Goal: Information Seeking & Learning: Check status

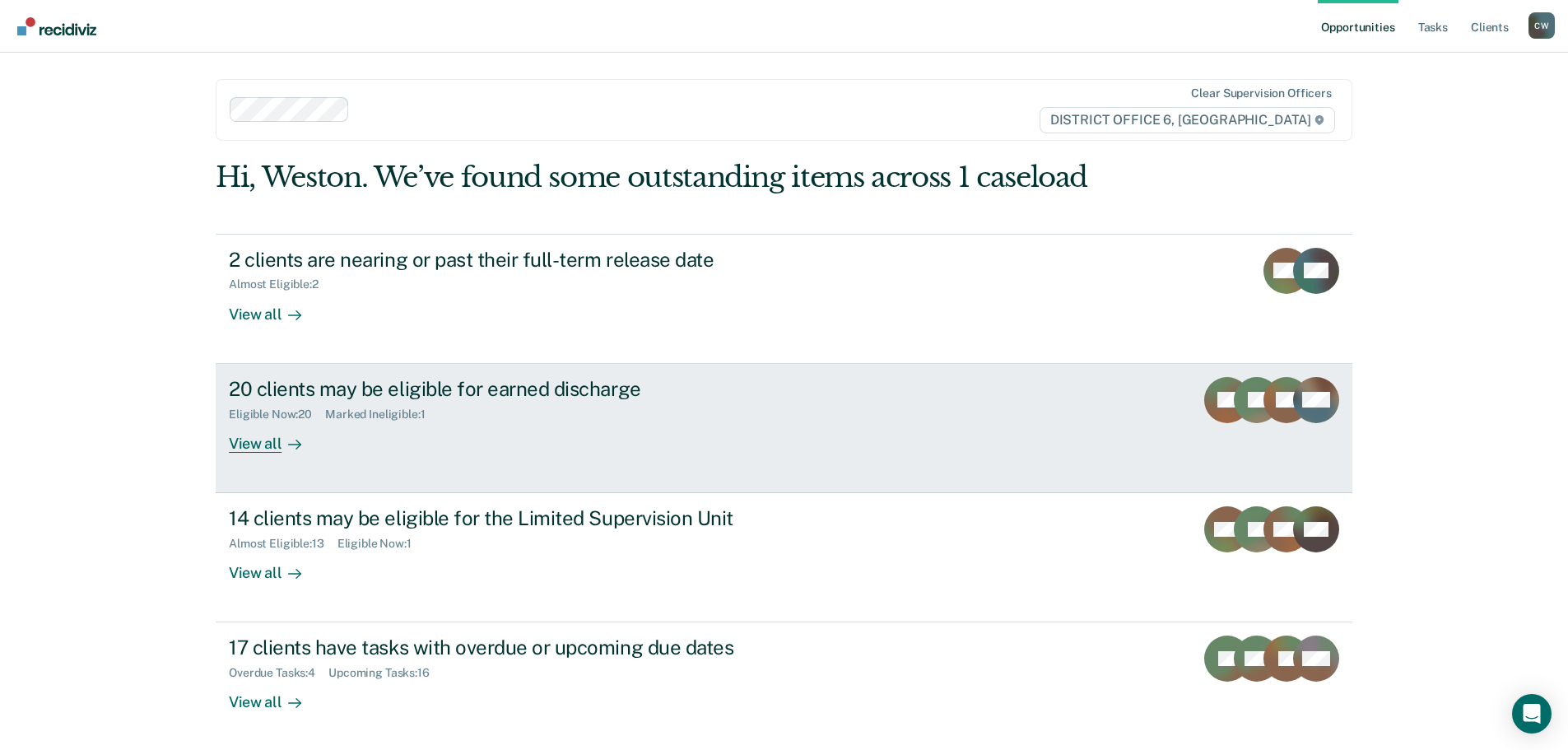
scroll to position [2, 0]
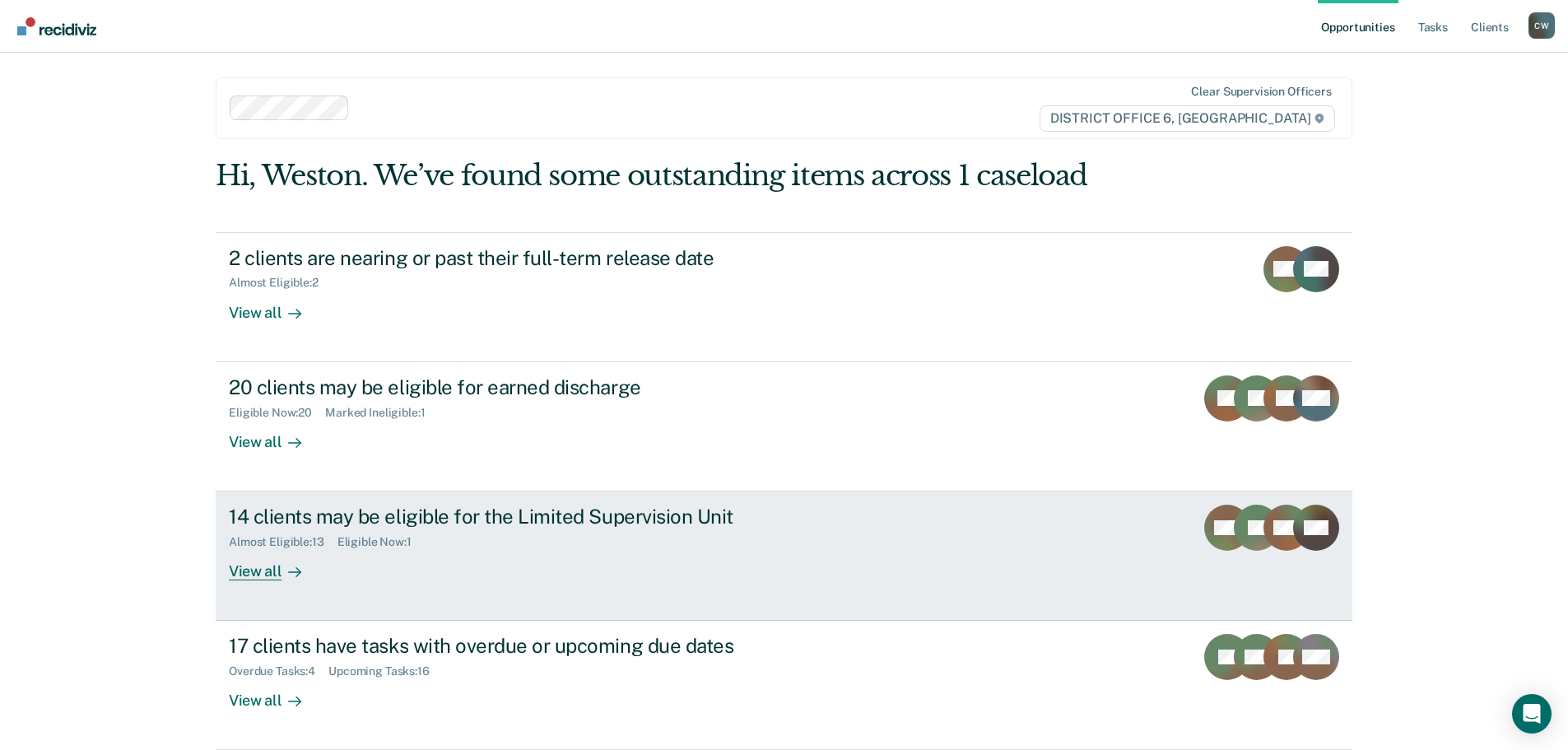
click at [288, 565] on icon at bounding box center [294, 572] width 13 height 13
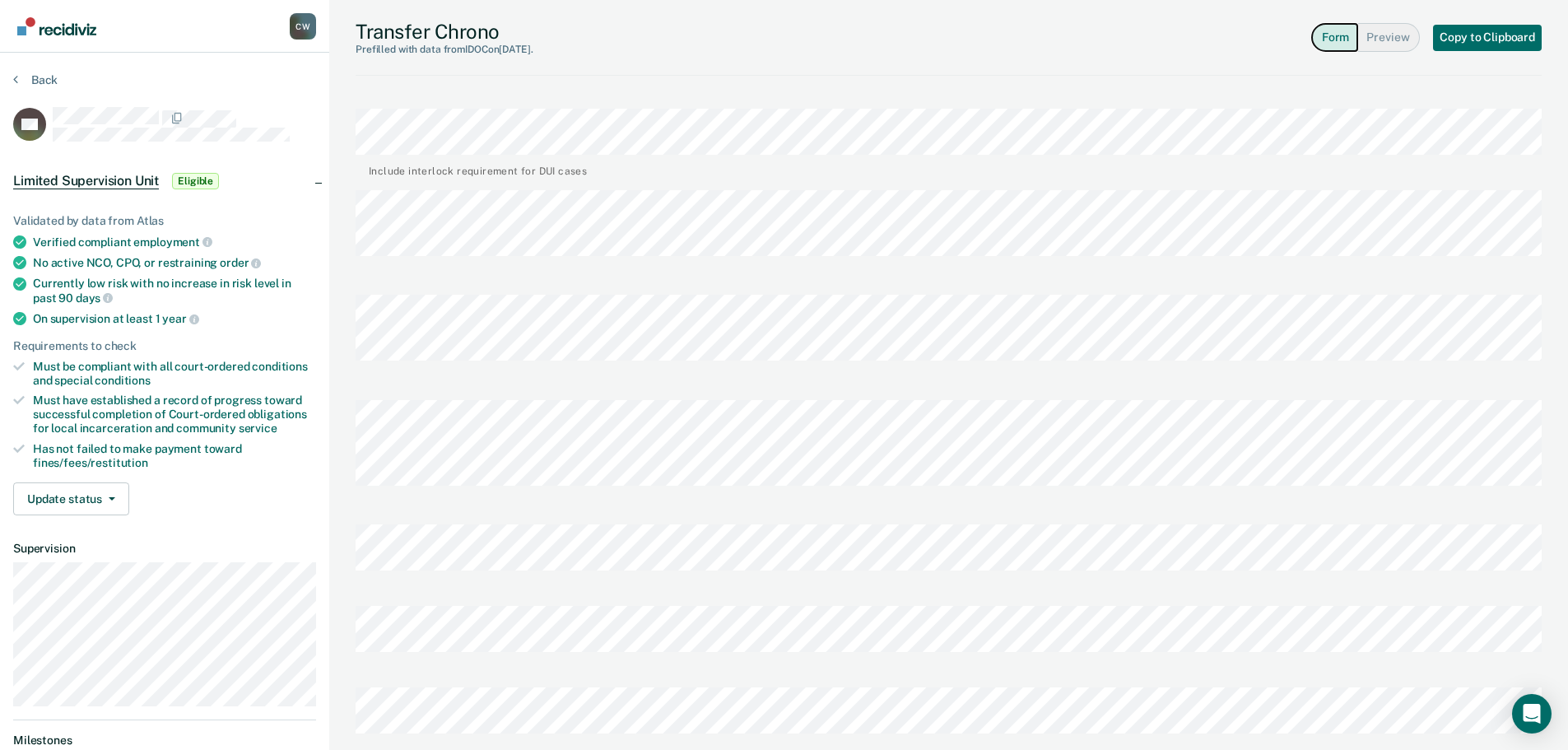
click at [1344, 36] on button "Form" at bounding box center [1334, 37] width 47 height 29
click at [1338, 42] on button "Form" at bounding box center [1334, 37] width 47 height 29
click at [1375, 29] on button "Preview" at bounding box center [1389, 37] width 62 height 29
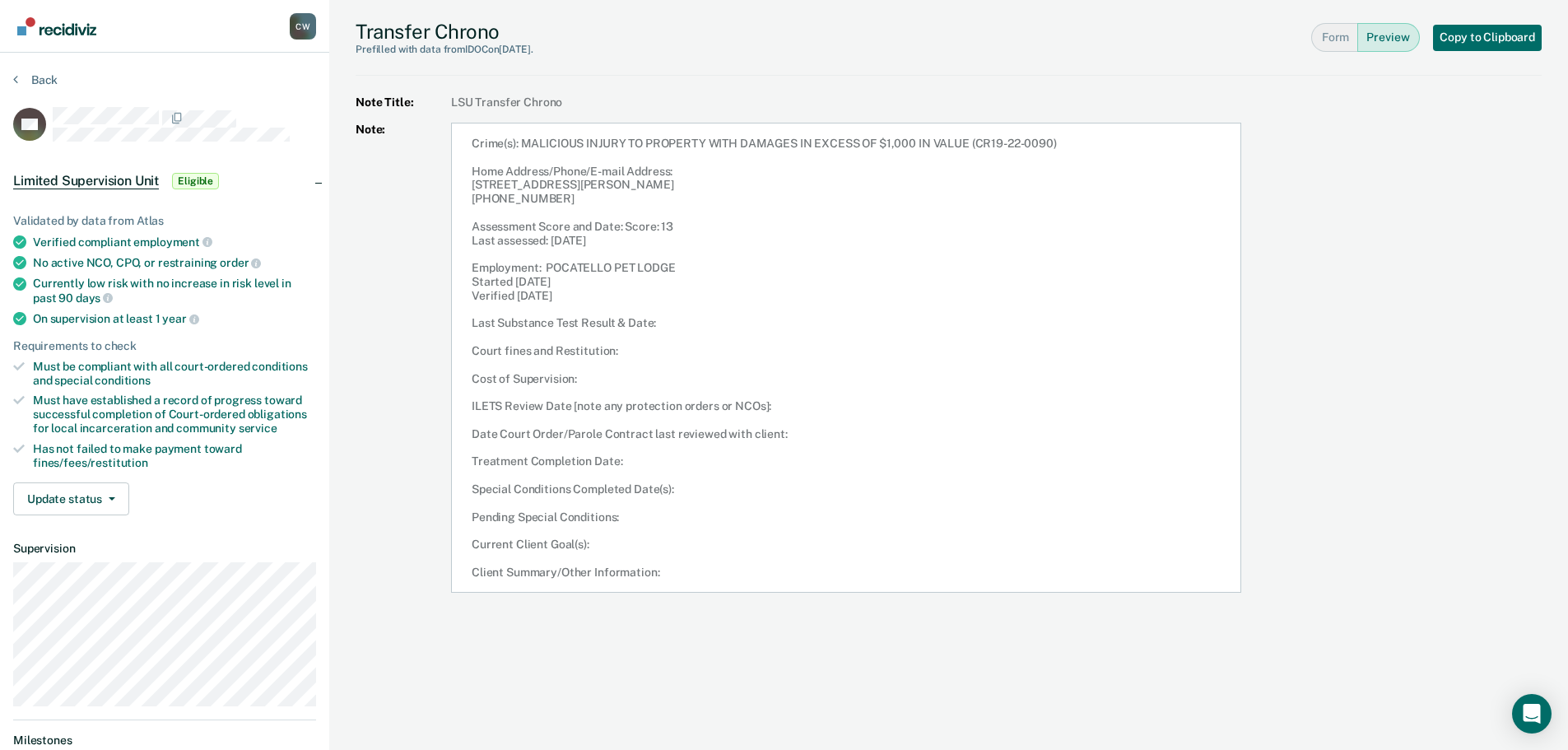
drag, startPoint x: 671, startPoint y: 576, endPoint x: 471, endPoint y: 143, distance: 477.0
click at [471, 143] on article "Crime(s): MALICIOUS INJURY TO PROPERTY WITH DAMAGES IN EXCESS OF $1,000 IN VALU…" at bounding box center [846, 357] width 790 height 470
copy article "Crime(s): MALICIOUS INJURY TO PROPERTY WITH DAMAGES IN EXCESS OF $1,000 IN VALU…"
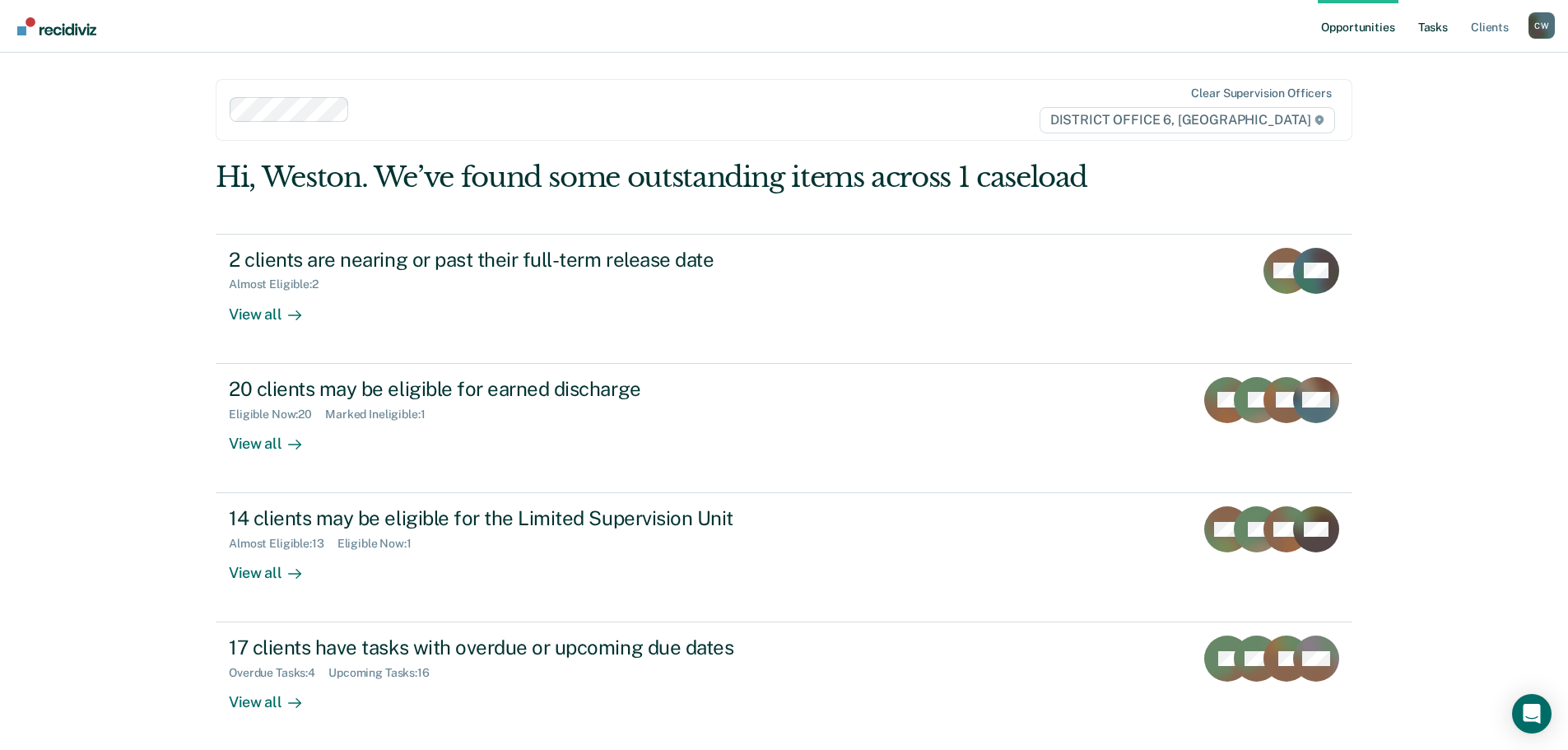
click at [1435, 35] on link "Tasks" at bounding box center [1433, 26] width 37 height 53
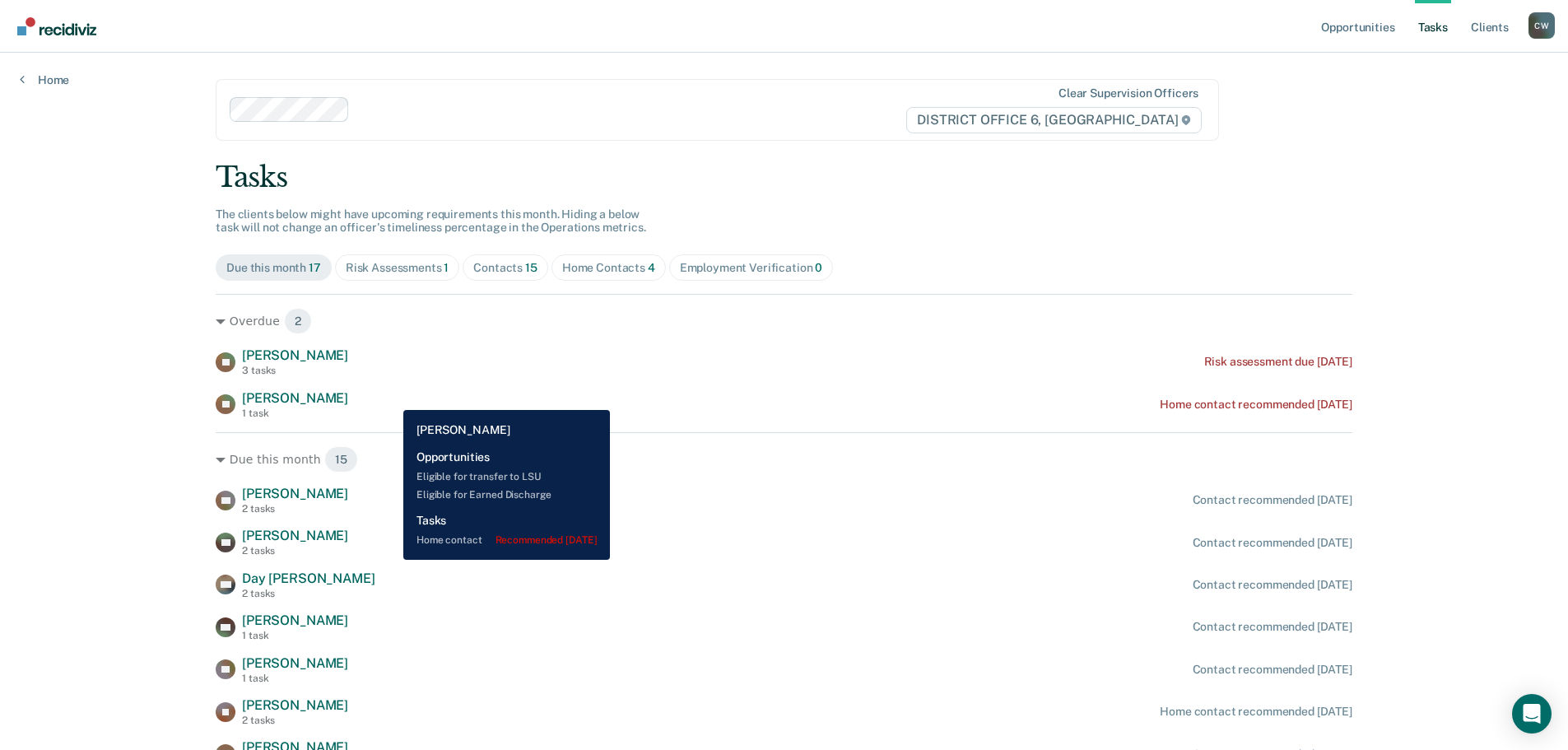
click at [391, 397] on div "[PERSON_NAME] 1 task Home contact recommended [DATE]" at bounding box center [784, 405] width 1137 height 29
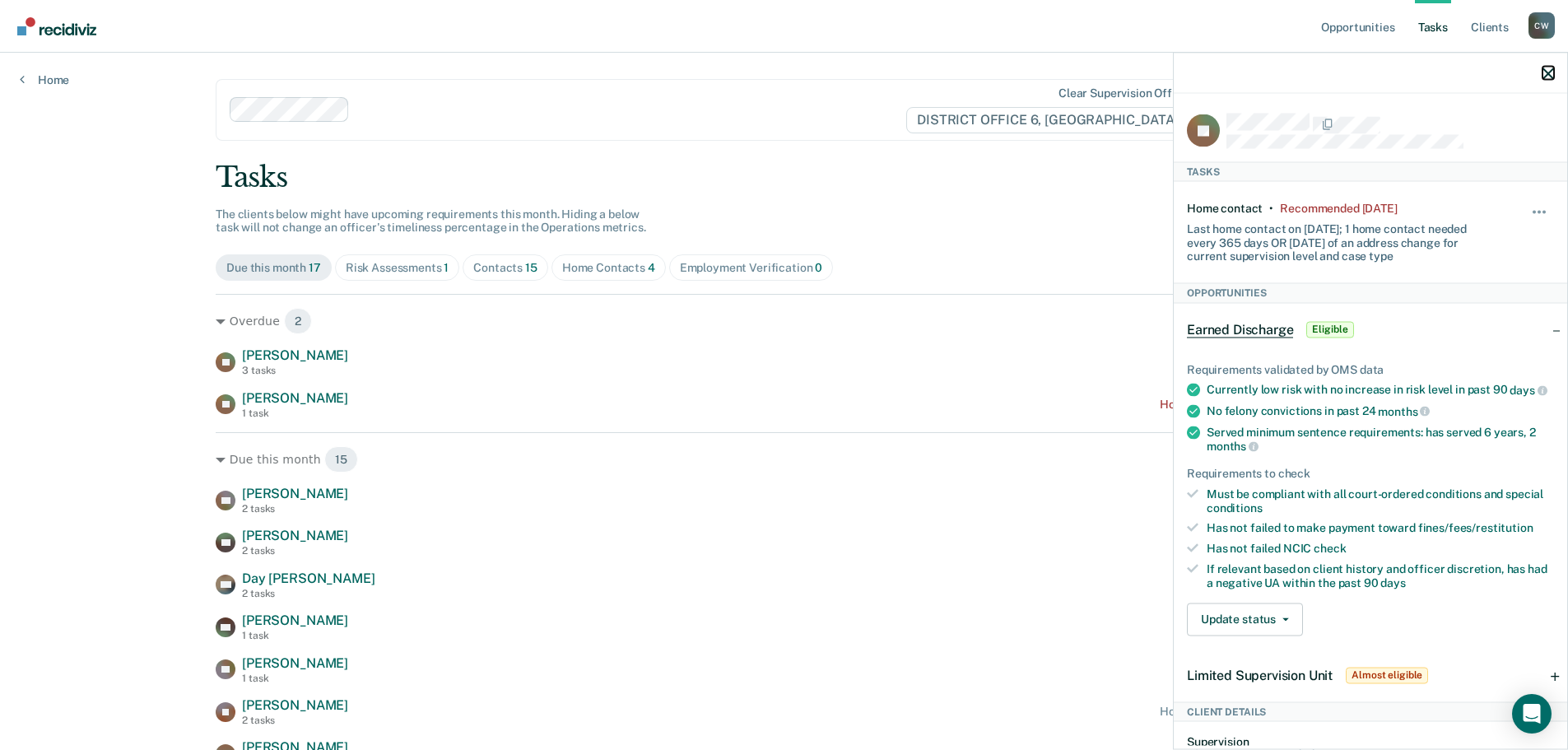
click at [1552, 70] on icon "button" at bounding box center [1548, 73] width 12 height 12
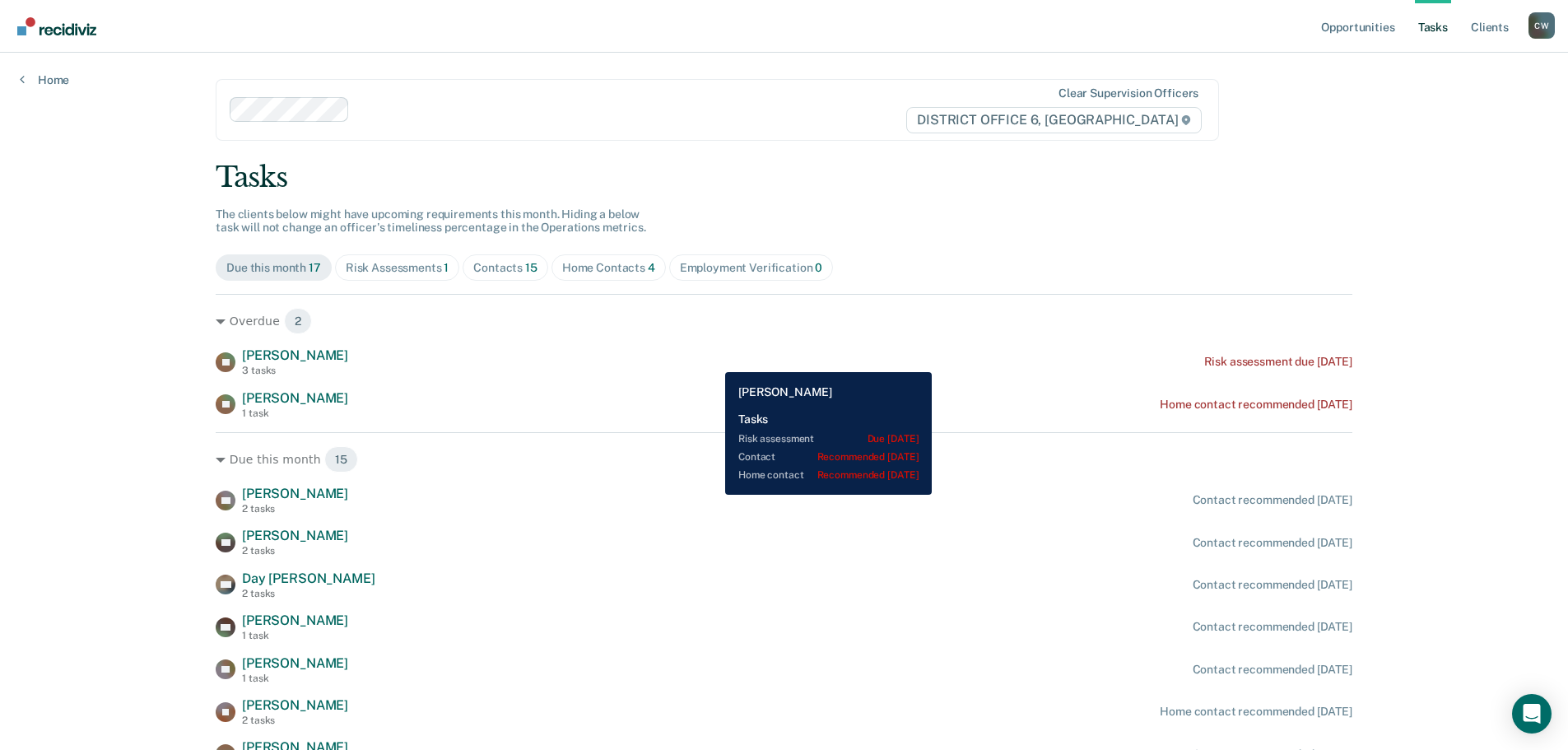
click at [713, 360] on div "[PERSON_NAME] 3 tasks Risk assessment due [DATE]" at bounding box center [784, 362] width 1137 height 29
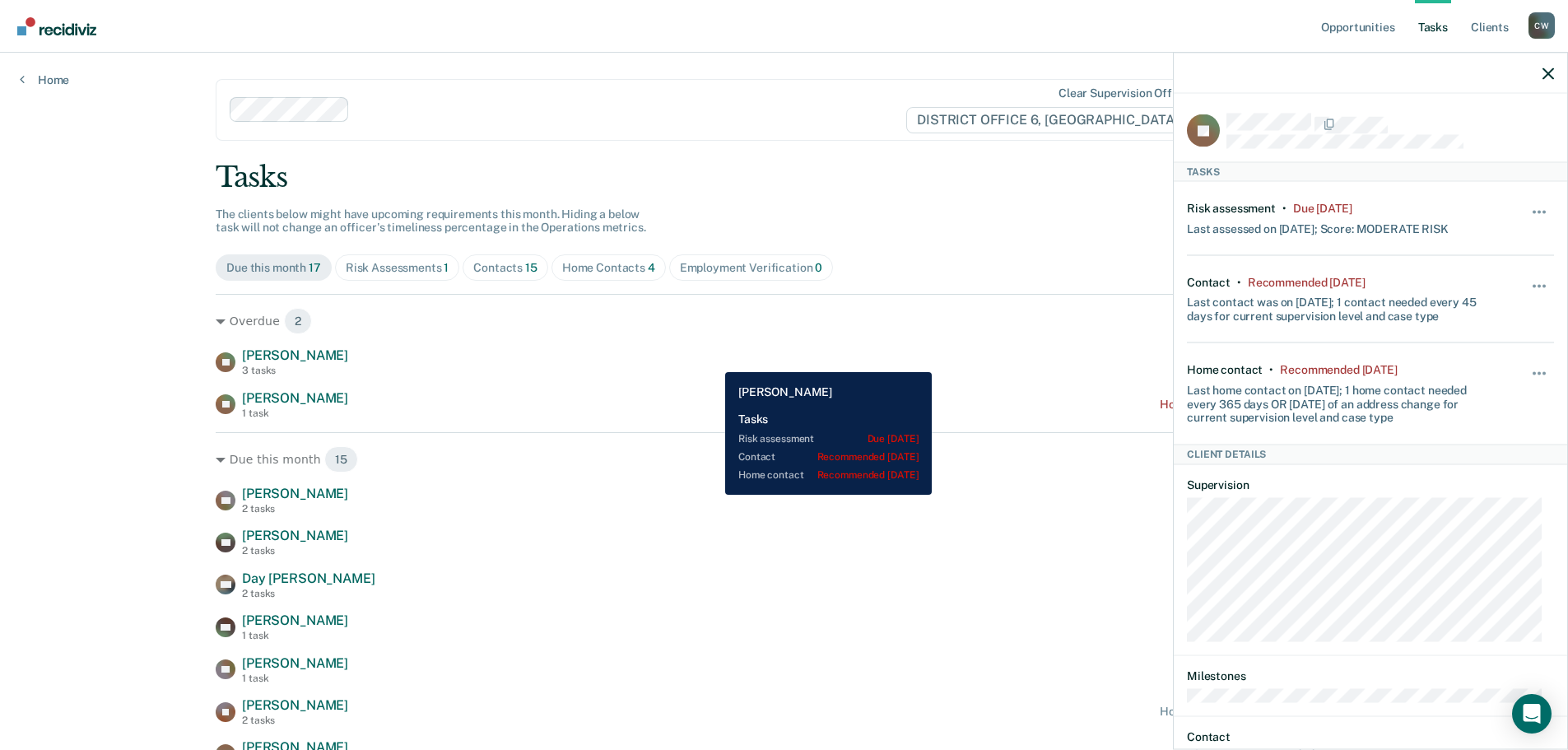
click at [713, 360] on div "[PERSON_NAME] 3 tasks Risk assessment due [DATE]" at bounding box center [784, 362] width 1137 height 29
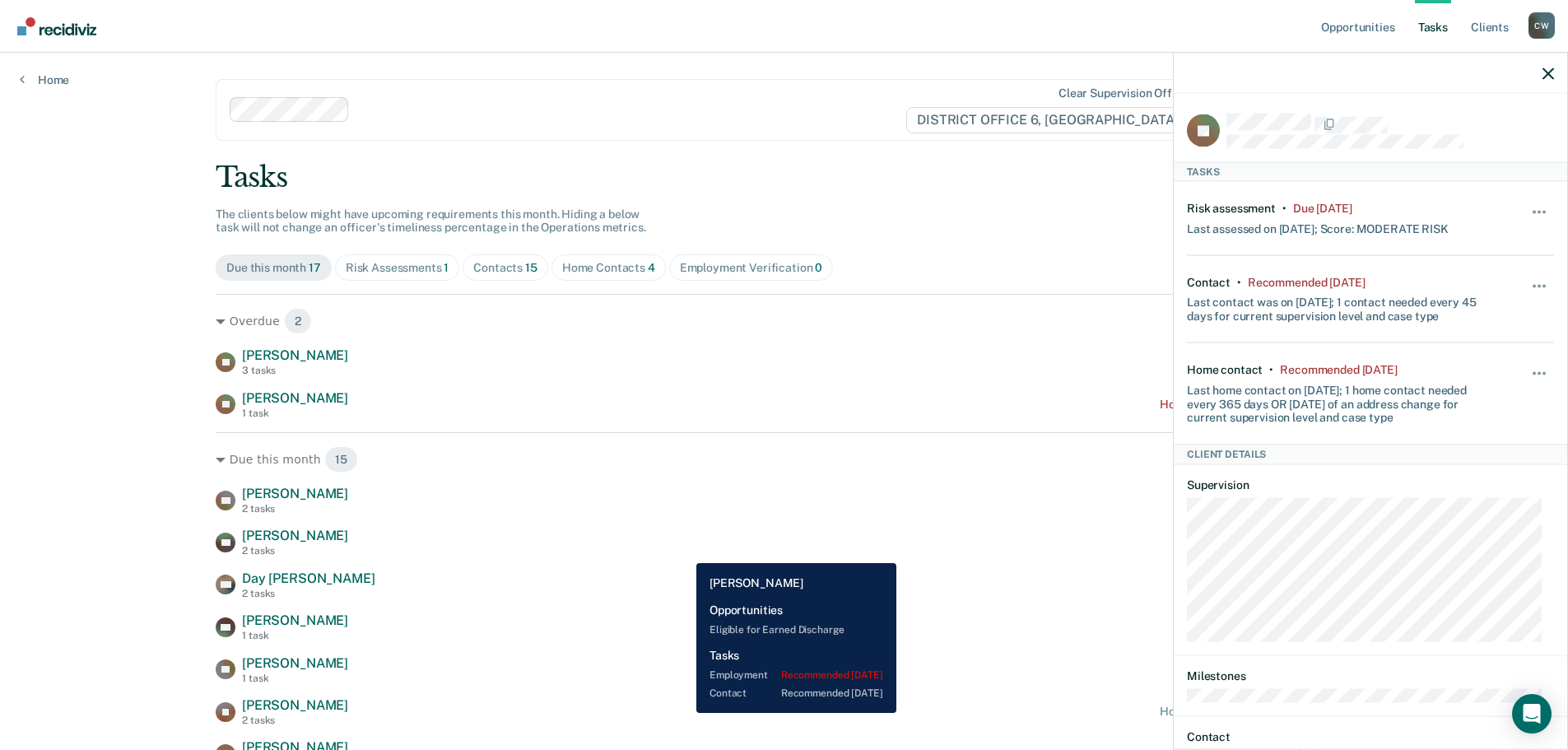
click at [683, 551] on div "[PERSON_NAME] [PERSON_NAME] 2 tasks Contact recommended [DATE]" at bounding box center [784, 542] width 1137 height 29
